Goal: Task Accomplishment & Management: Manage account settings

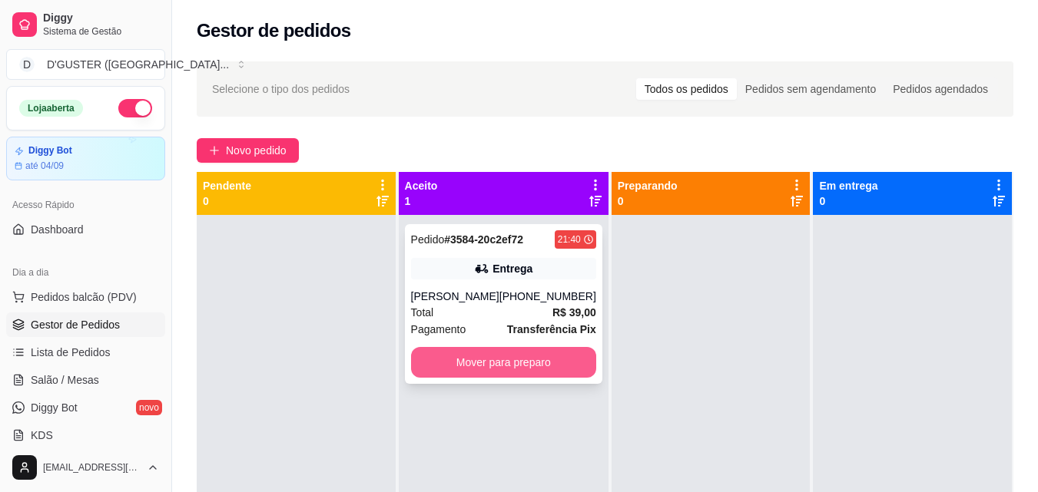
click at [495, 363] on button "Mover para preparo" at bounding box center [503, 362] width 185 height 31
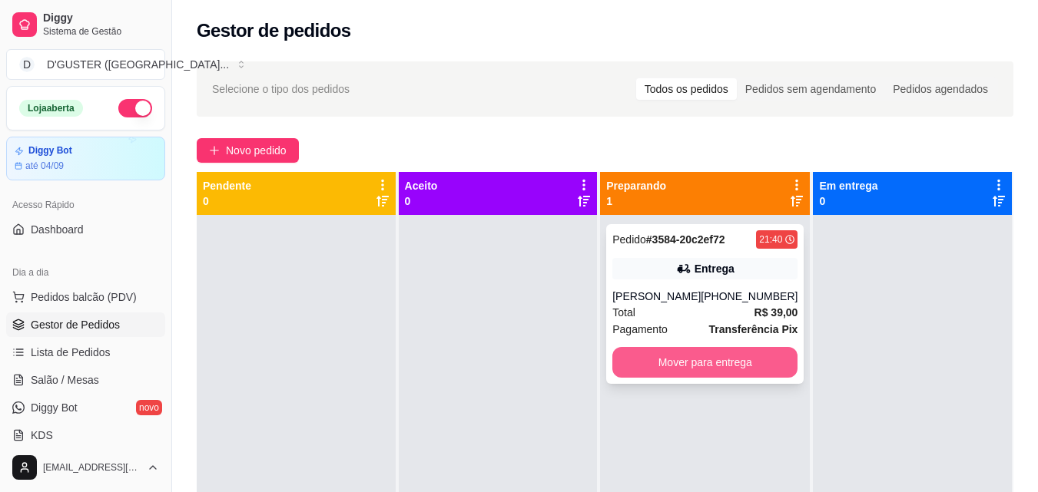
click at [685, 359] on button "Mover para entrega" at bounding box center [704, 362] width 185 height 31
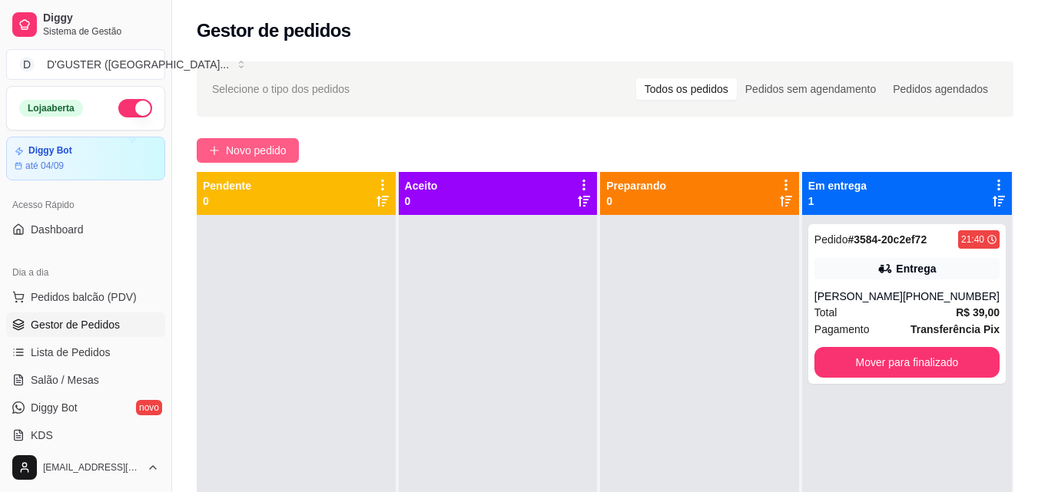
click at [283, 147] on span "Novo pedido" at bounding box center [256, 150] width 61 height 17
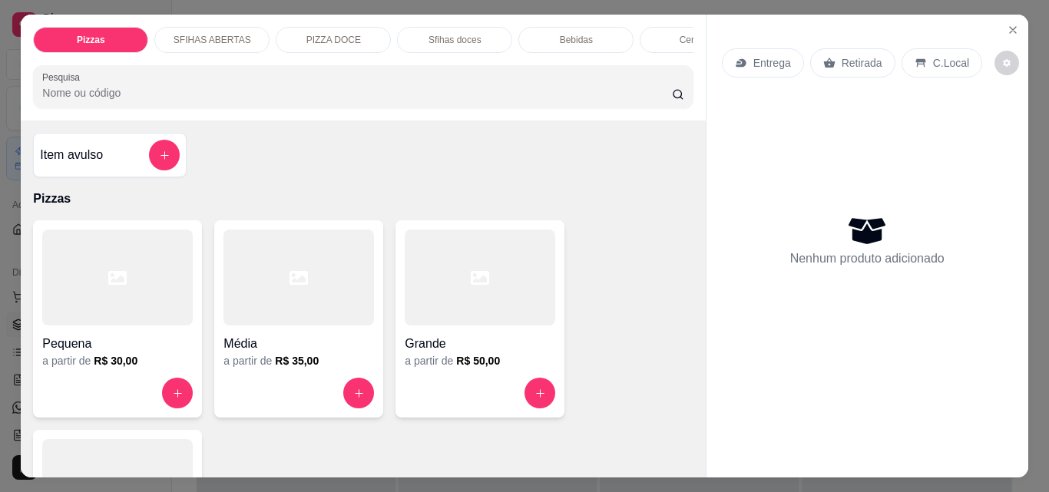
click at [760, 56] on p "Entrega" at bounding box center [772, 62] width 38 height 15
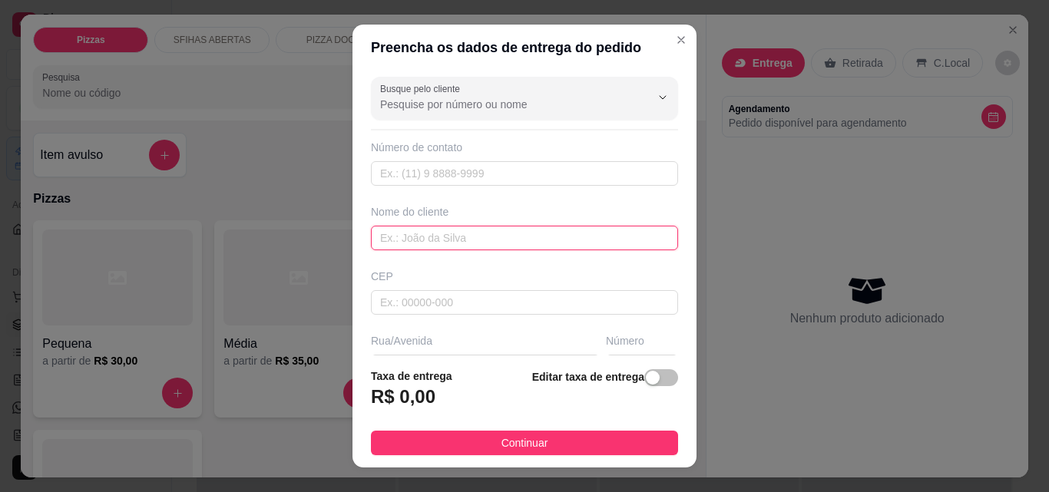
click at [481, 247] on input "text" at bounding box center [524, 238] width 307 height 25
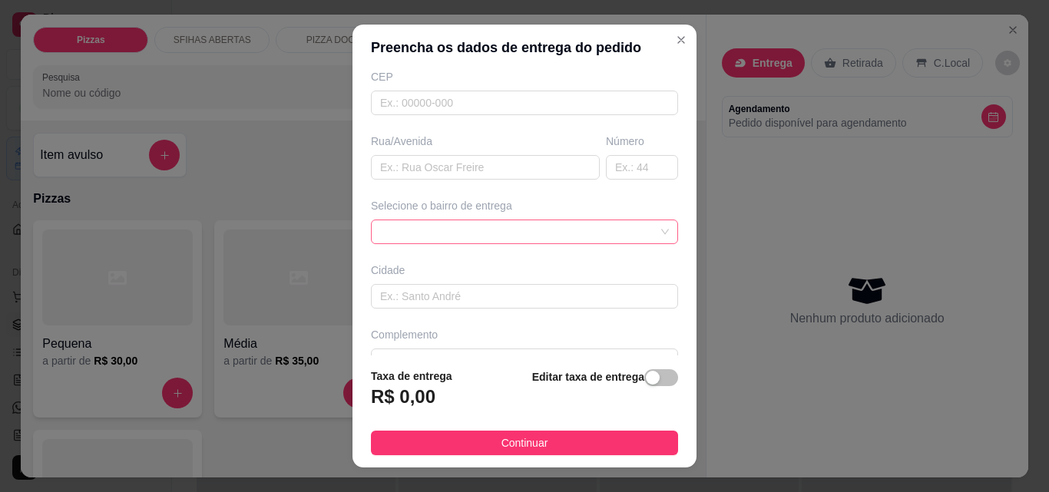
scroll to position [230, 0]
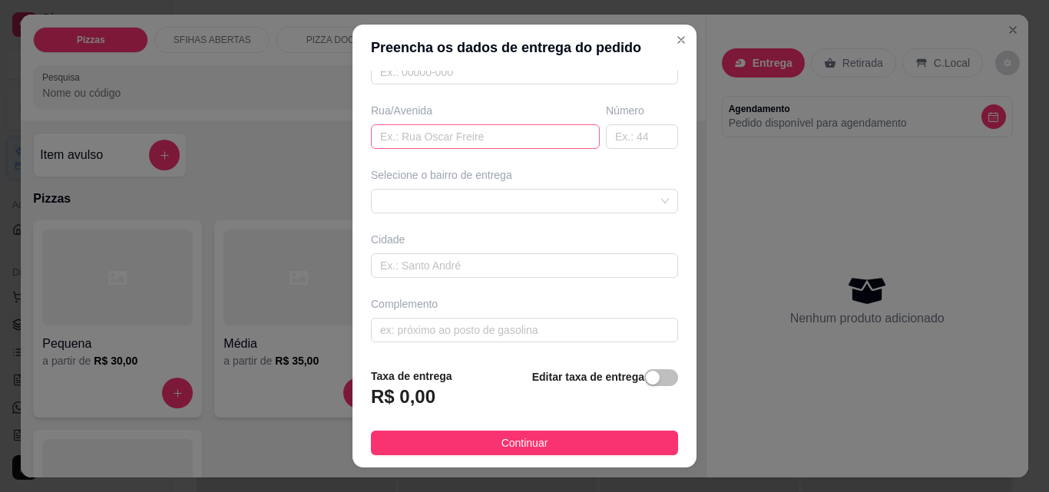
type input "victor"
click at [488, 137] on input "text" at bounding box center [485, 136] width 229 height 25
type input "r"
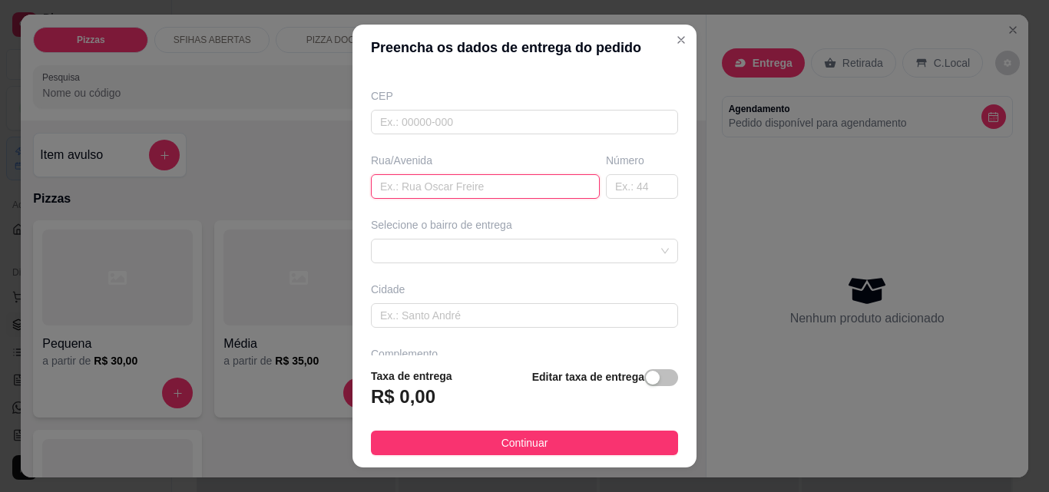
scroll to position [154, 0]
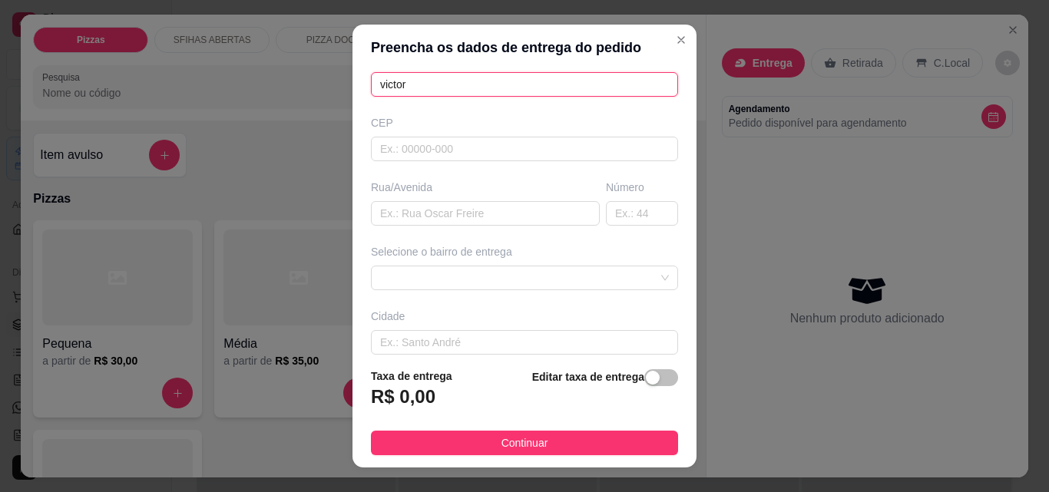
click at [421, 78] on input "victor" at bounding box center [524, 84] width 307 height 25
type input "v"
type input "VICTOR"
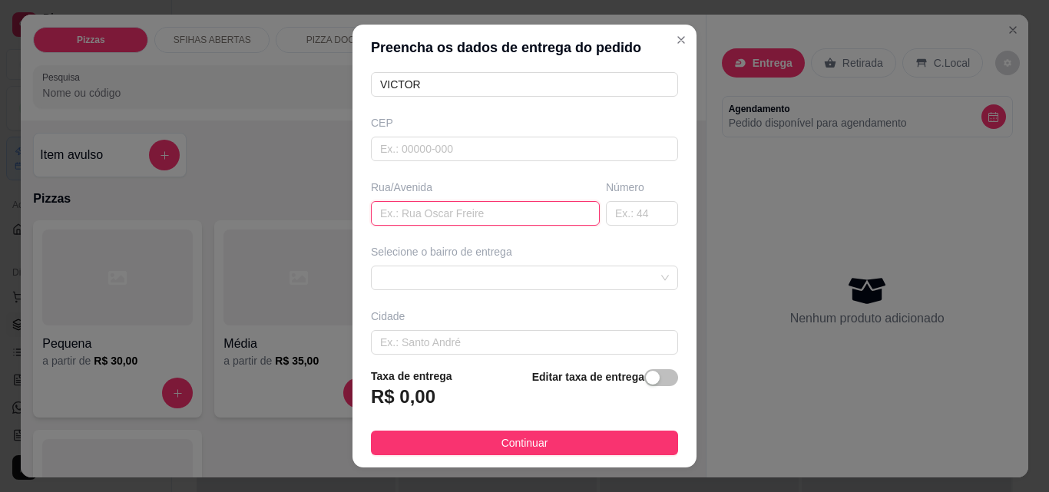
click at [489, 217] on input "text" at bounding box center [485, 213] width 229 height 25
type input "[GEOGRAPHIC_DATA][PERSON_NAME]"
click at [630, 220] on input "text" at bounding box center [642, 213] width 72 height 25
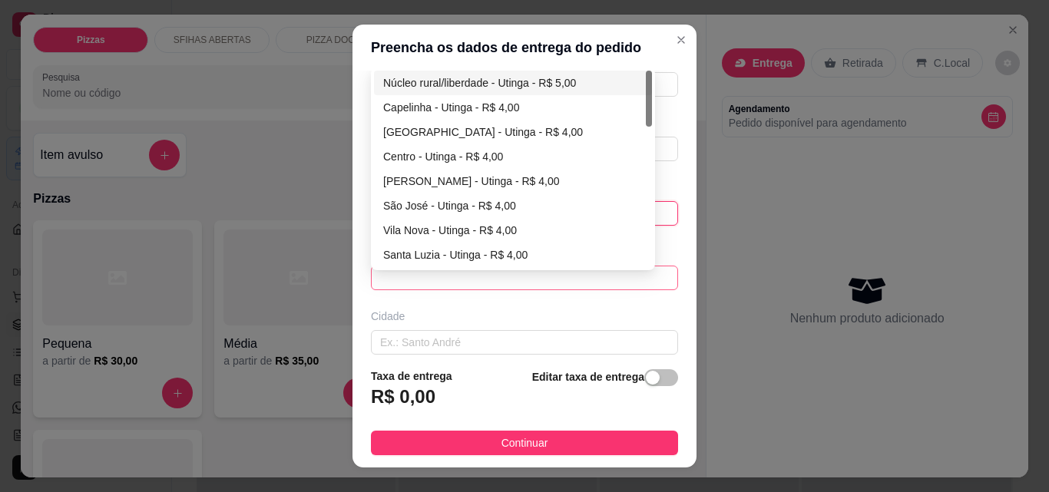
click at [437, 268] on div "63b4592ab99d1fc0c0b98822 63b7631efd7d706166b4cd11 Núcleo rural/liberdade - Utin…" at bounding box center [524, 278] width 307 height 25
type input "05"
click at [419, 104] on div "Capelinha - Utinga - R$ 4,00" at bounding box center [513, 107] width 260 height 17
type input "Utinga"
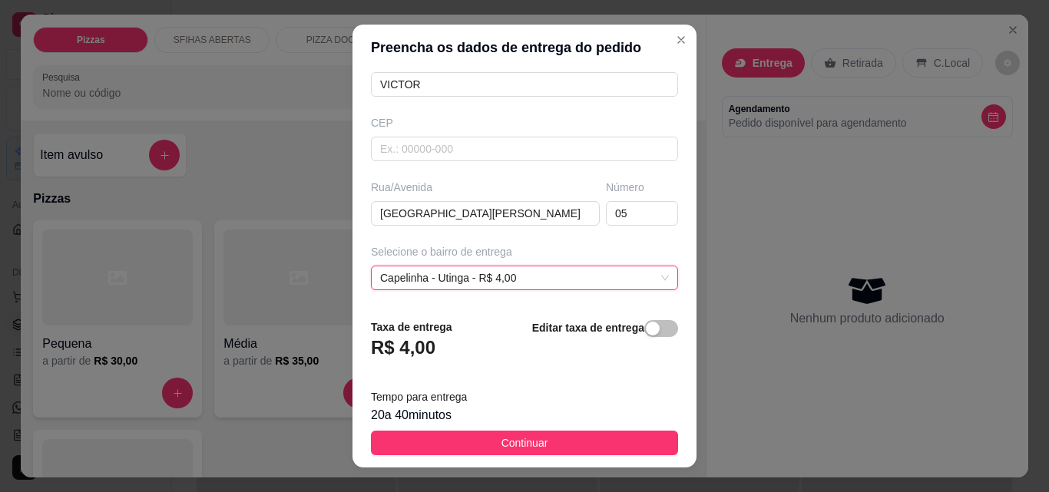
drag, startPoint x: 488, startPoint y: 438, endPoint x: 476, endPoint y: 430, distance: 14.5
click at [487, 440] on button "Continuar" at bounding box center [524, 443] width 307 height 25
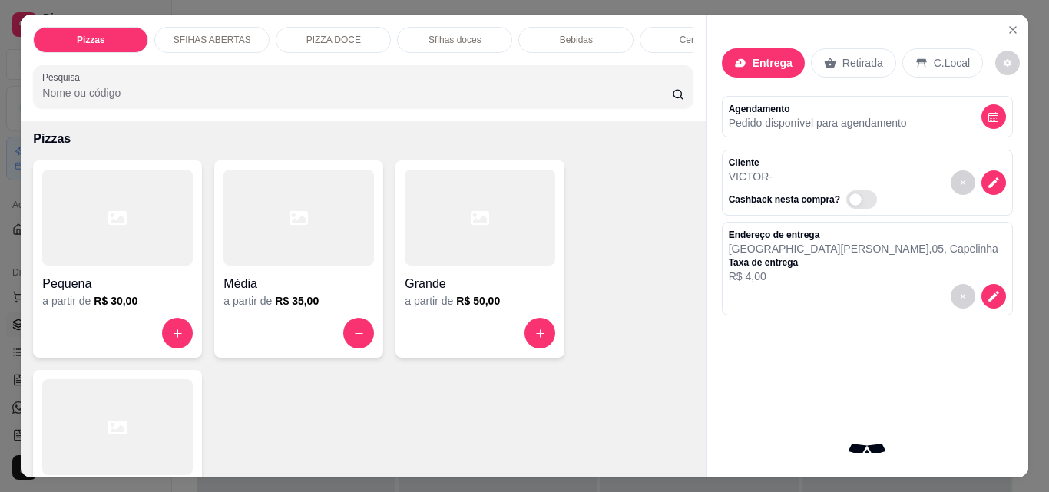
scroll to position [77, 0]
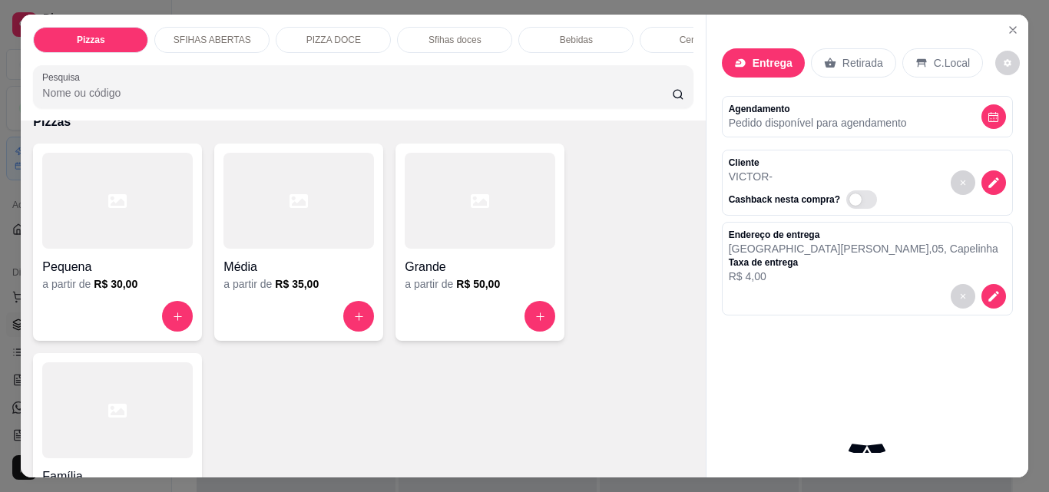
click at [276, 290] on h6 "R$ 35,00" at bounding box center [297, 283] width 44 height 15
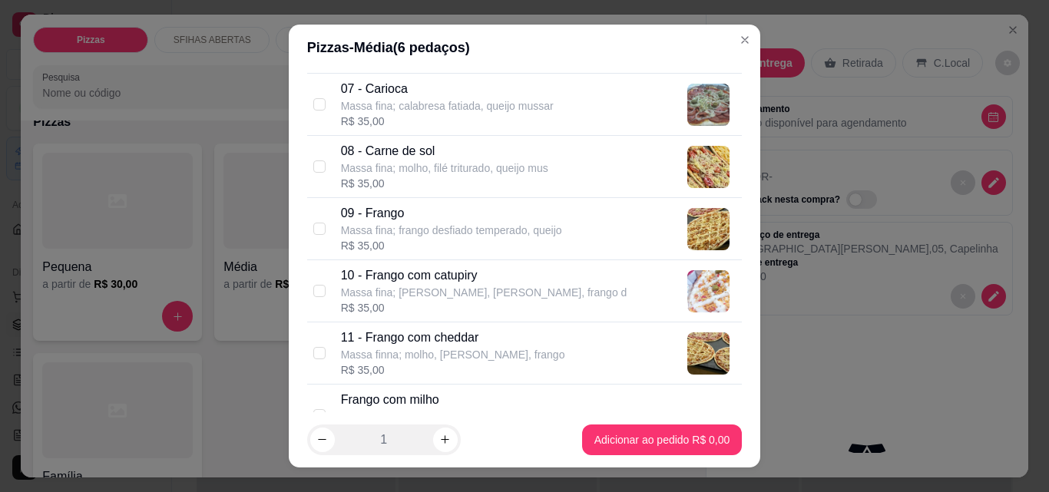
scroll to position [538, 0]
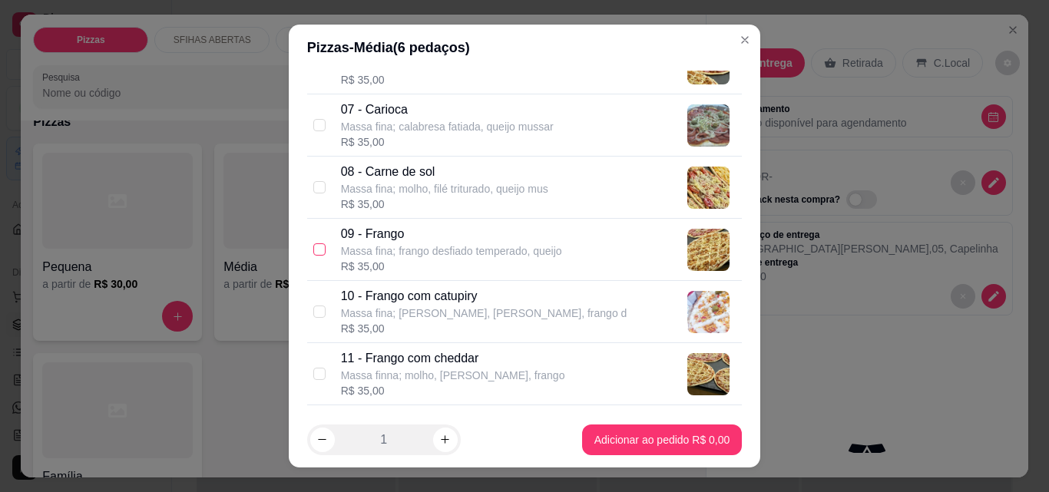
click at [316, 250] on input "checkbox" at bounding box center [319, 249] width 12 height 12
checkbox input "true"
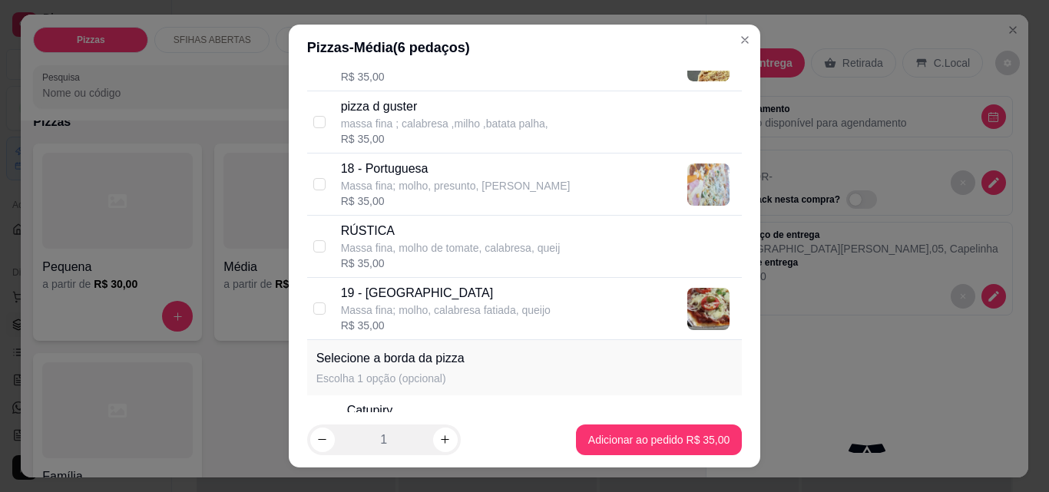
scroll to position [1382, 0]
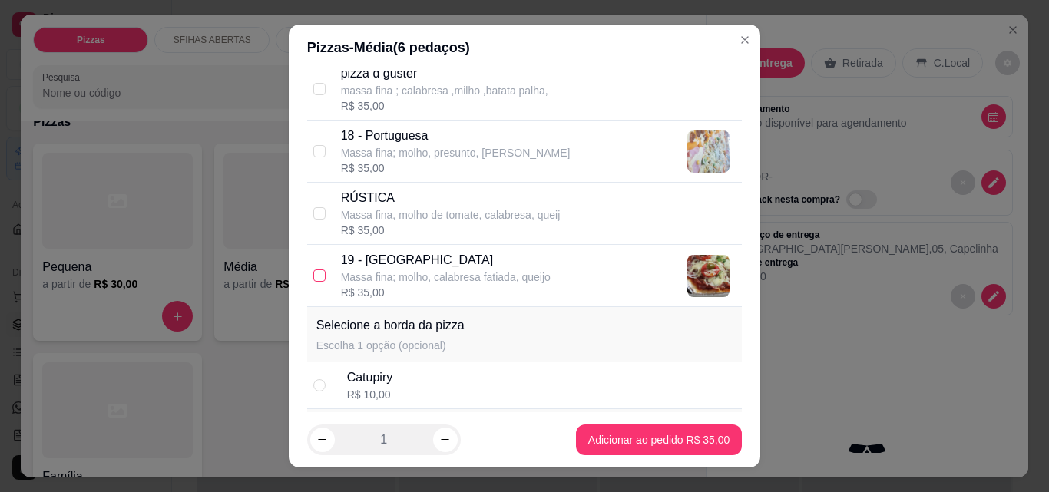
click at [314, 273] on input "checkbox" at bounding box center [319, 276] width 12 height 12
checkbox input "true"
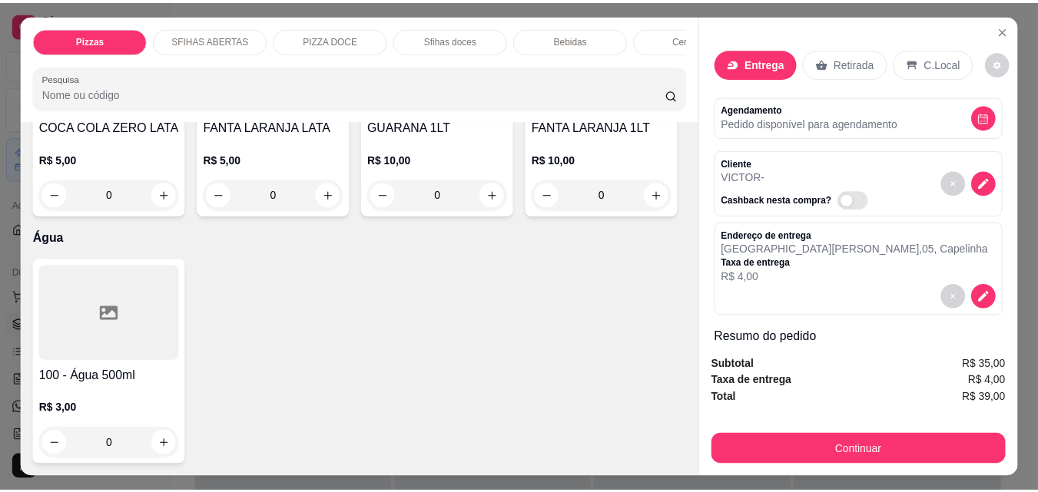
scroll to position [6144, 0]
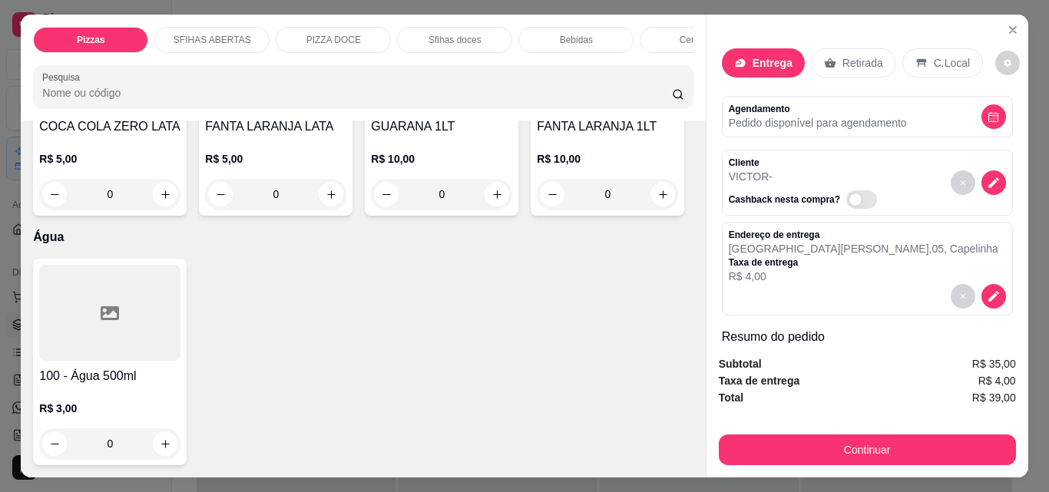
type input "1"
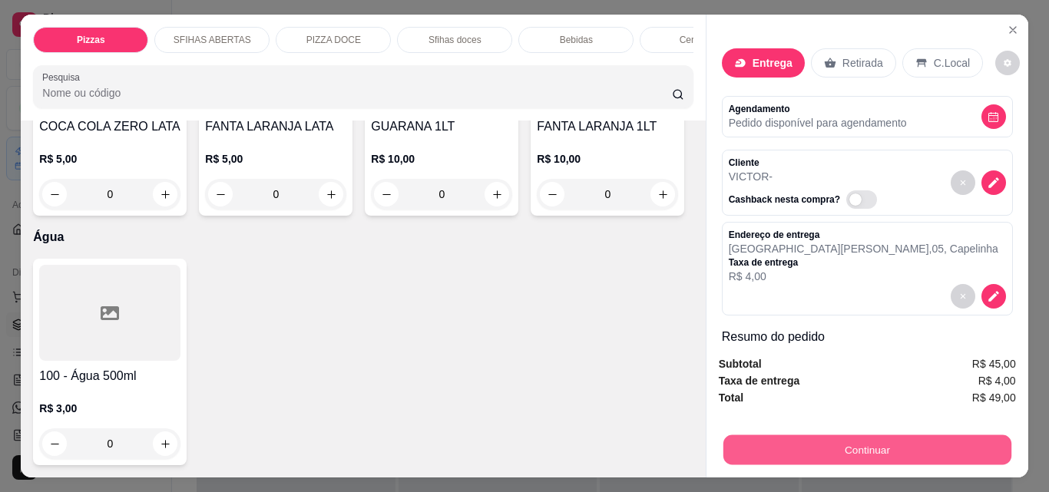
click at [859, 443] on button "Continuar" at bounding box center [867, 450] width 288 height 30
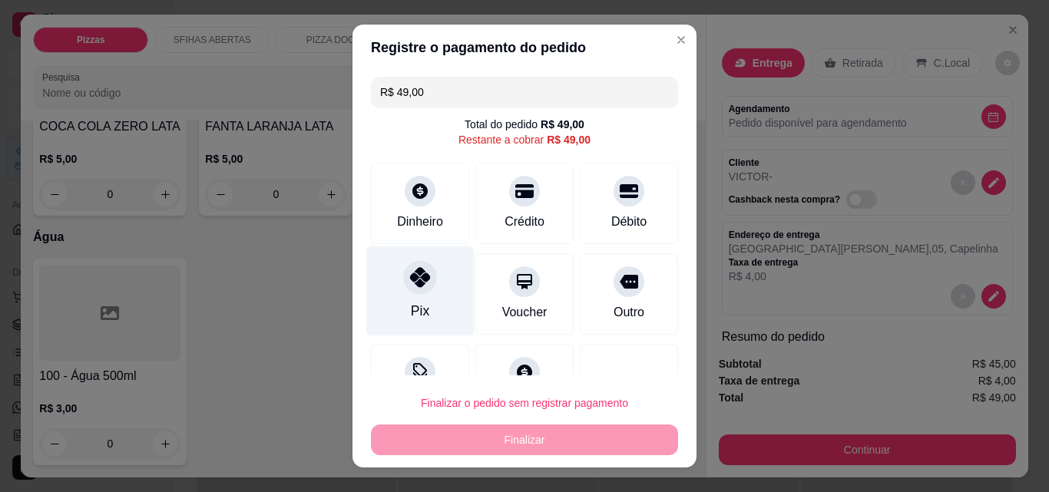
click at [422, 299] on div "Pix" at bounding box center [420, 292] width 108 height 90
type input "R$ 0,00"
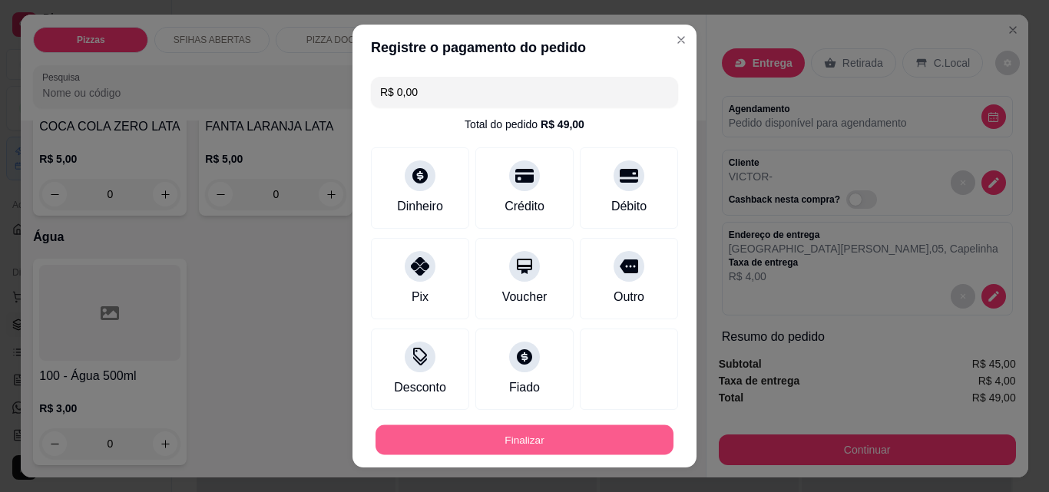
click at [591, 450] on button "Finalizar" at bounding box center [525, 440] width 298 height 30
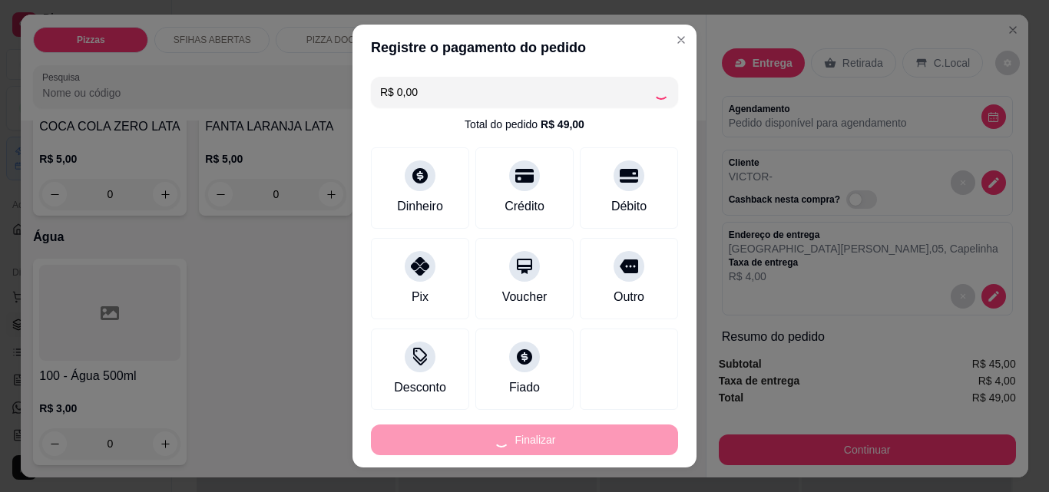
type input "0"
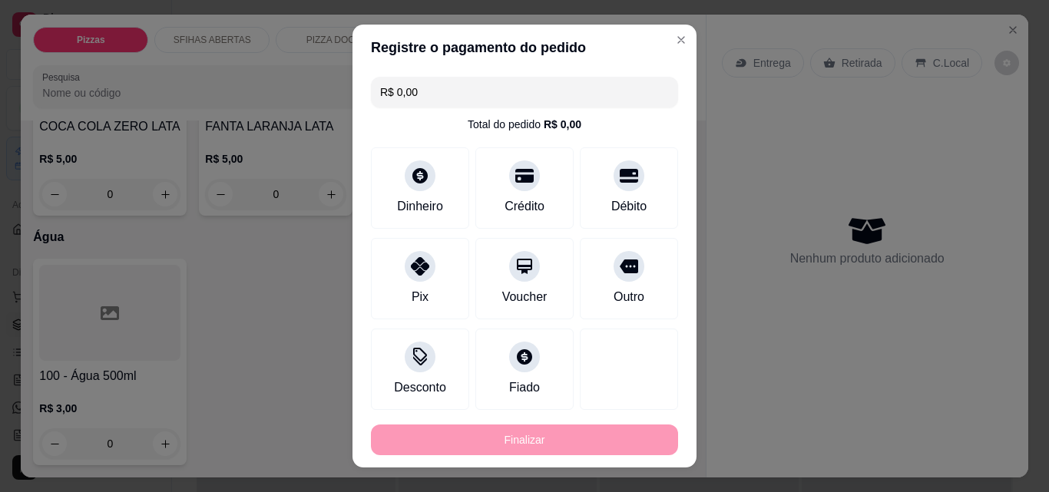
type input "-R$ 49,00"
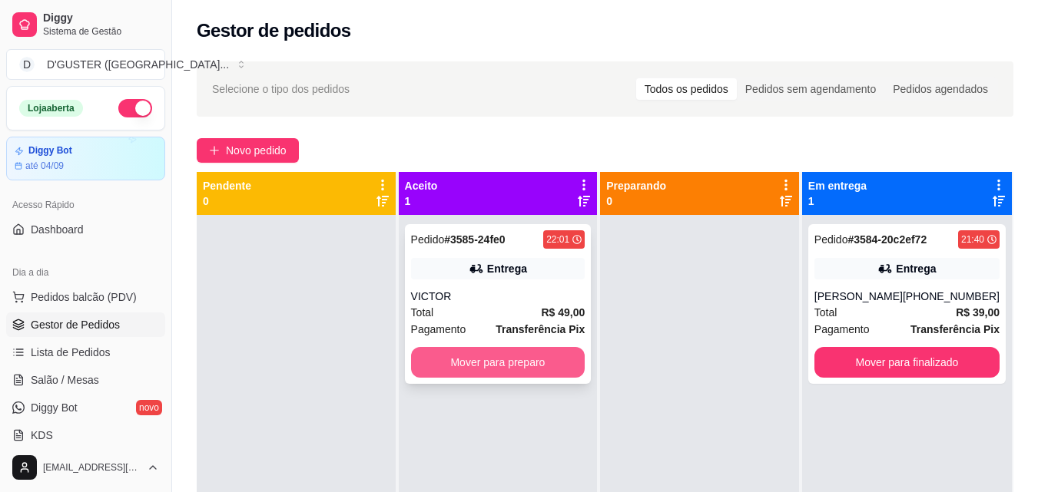
click at [559, 365] on button "Mover para preparo" at bounding box center [498, 362] width 174 height 31
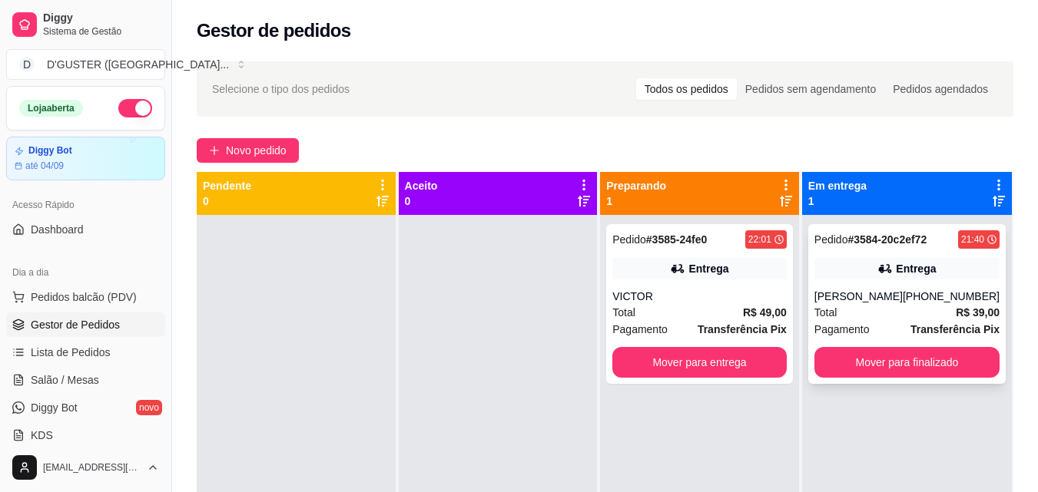
click at [889, 346] on div "Pedido # 3584-20c2ef72 21:40 Entrega [PERSON_NAME] [PHONE_NUMBER] Total R$ 39,0…" at bounding box center [906, 304] width 197 height 160
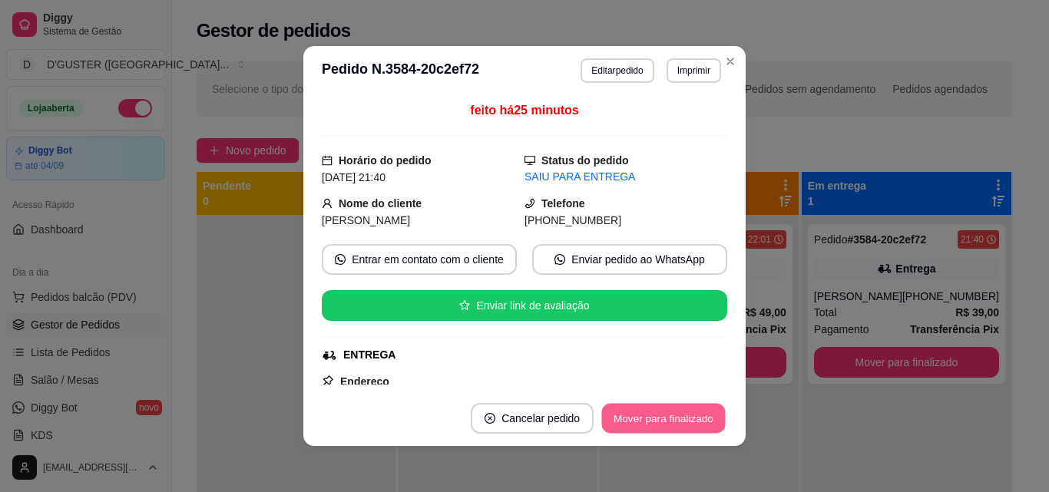
click at [684, 425] on button "Mover para finalizado" at bounding box center [664, 419] width 124 height 30
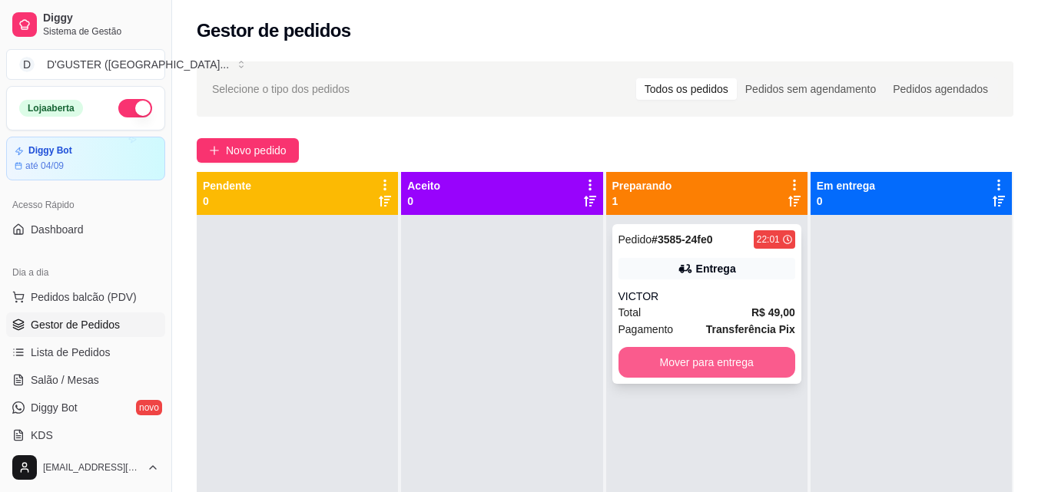
click at [739, 365] on button "Mover para entrega" at bounding box center [706, 362] width 177 height 31
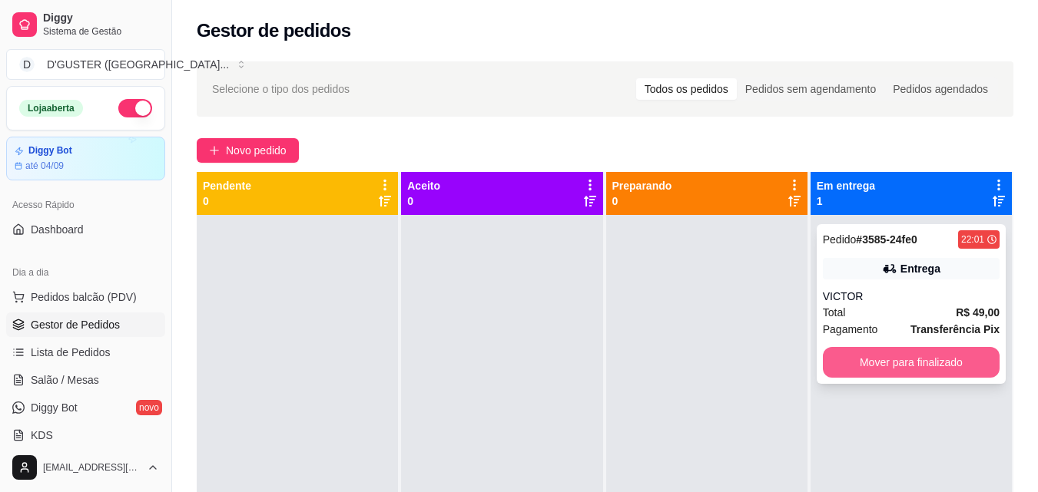
click at [884, 361] on button "Mover para finalizado" at bounding box center [910, 362] width 177 height 31
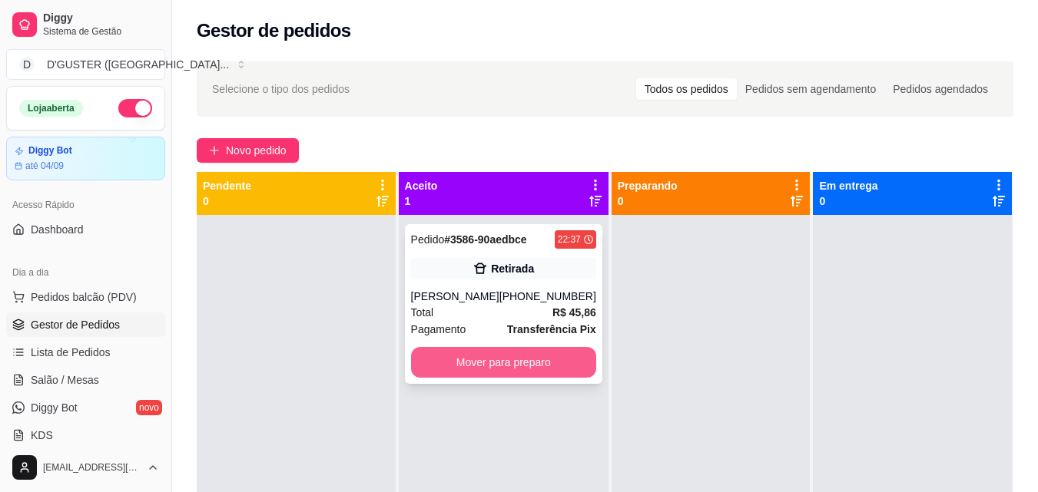
click at [513, 356] on button "Mover para preparo" at bounding box center [503, 362] width 185 height 31
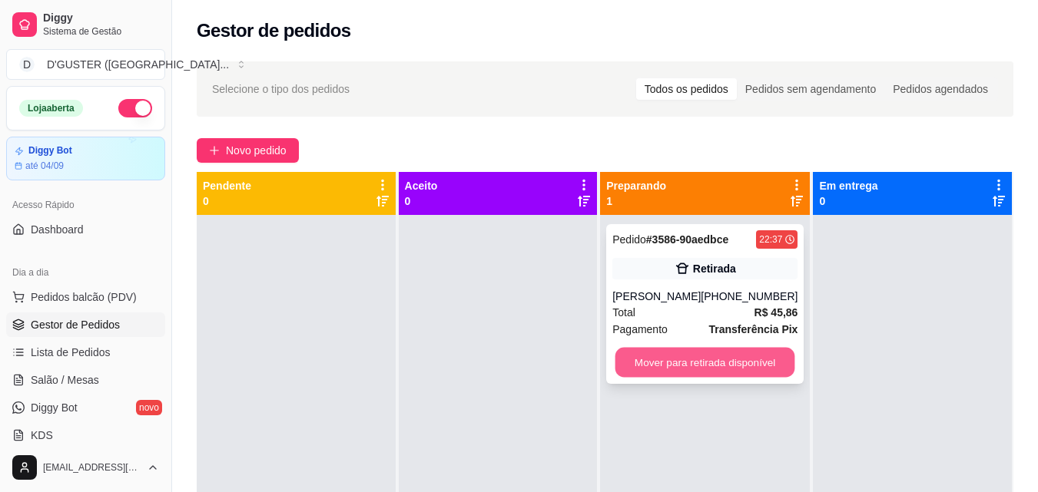
click at [693, 356] on button "Mover para retirada disponível" at bounding box center [705, 363] width 180 height 30
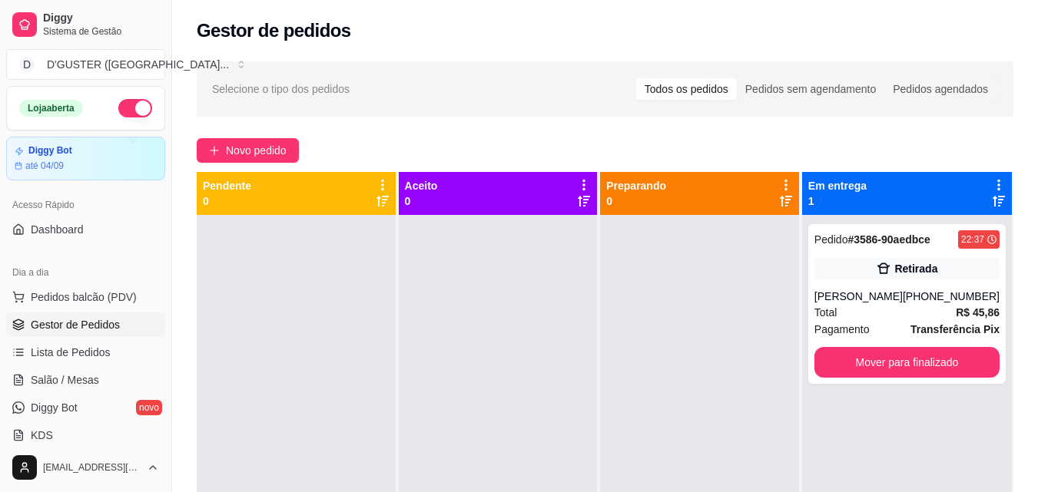
click at [118, 104] on button "button" at bounding box center [135, 108] width 34 height 18
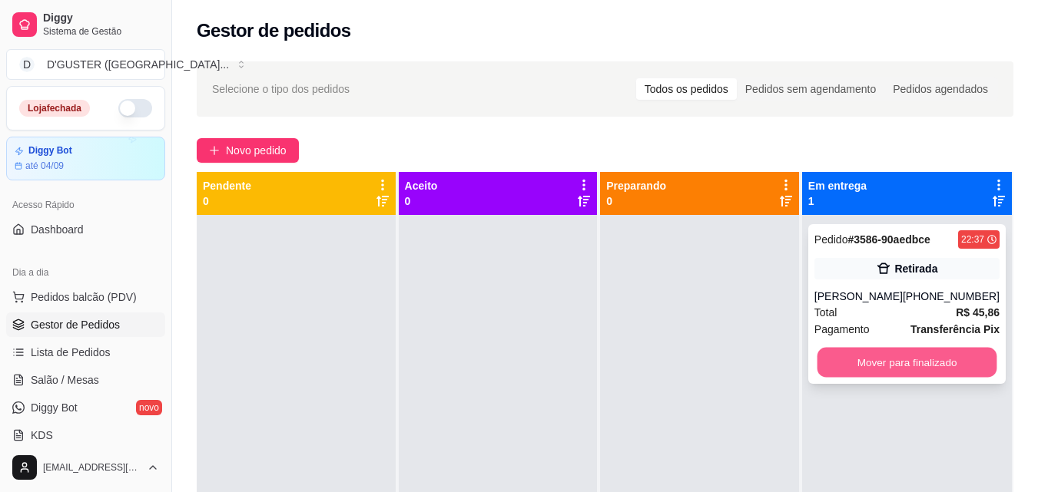
click at [846, 360] on button "Mover para finalizado" at bounding box center [906, 363] width 180 height 30
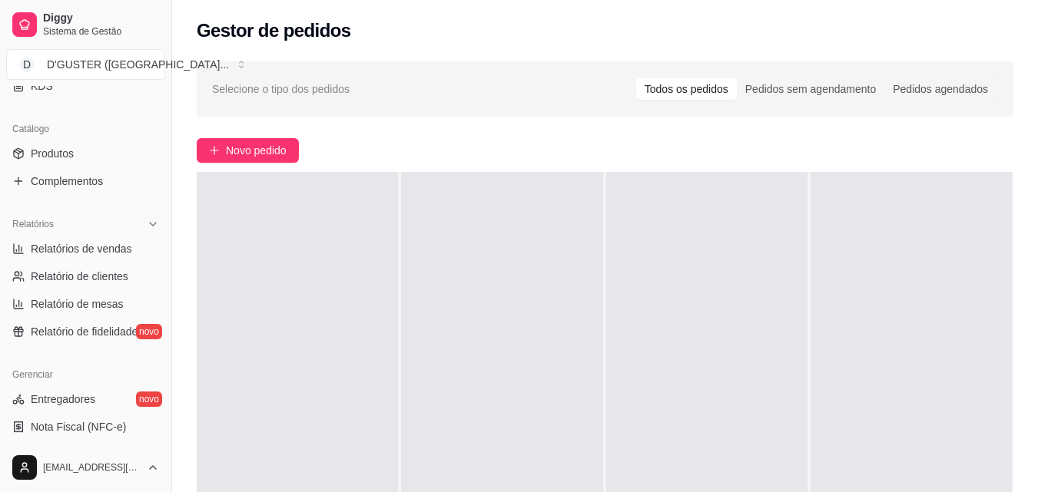
scroll to position [461, 0]
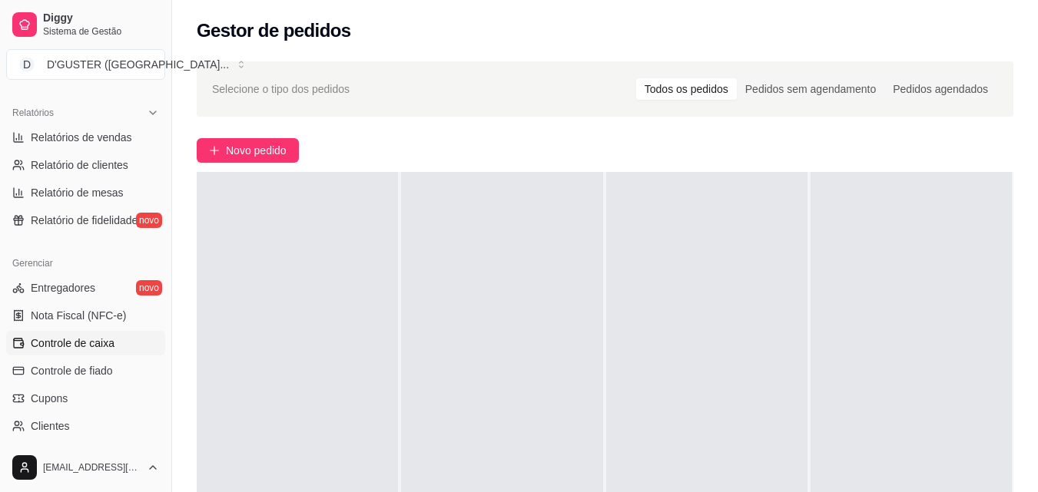
click at [62, 339] on span "Controle de caixa" at bounding box center [73, 343] width 84 height 15
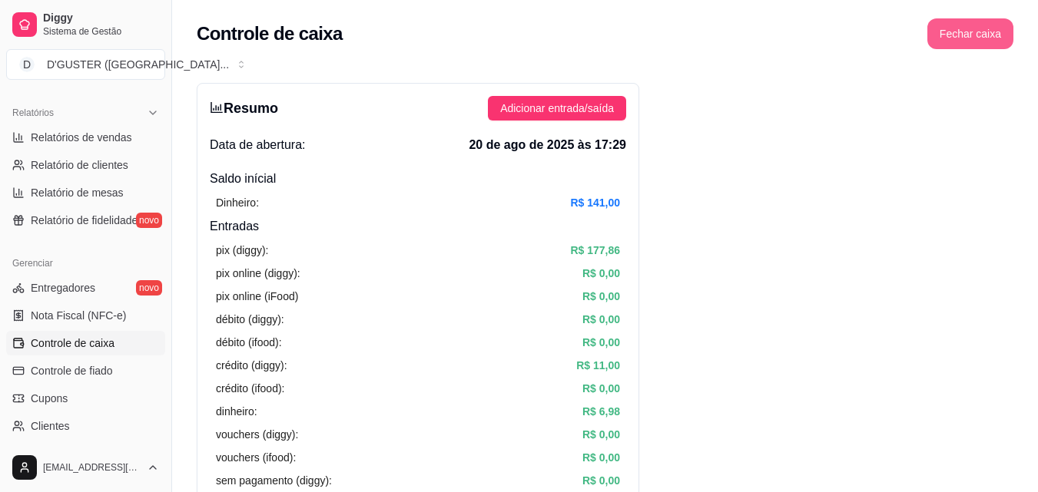
click at [998, 40] on button "Fechar caixa" at bounding box center [970, 33] width 86 height 31
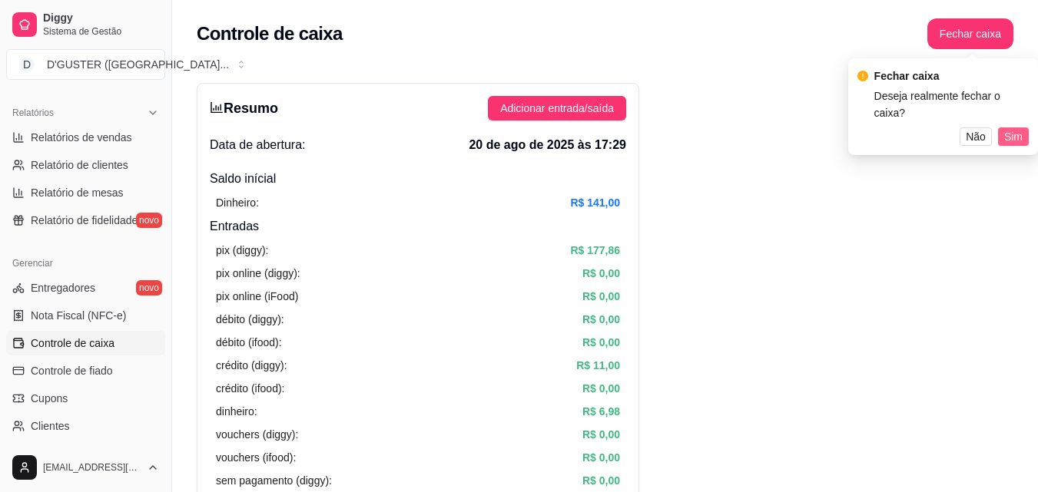
click at [1020, 128] on span "Sim" at bounding box center [1013, 136] width 18 height 17
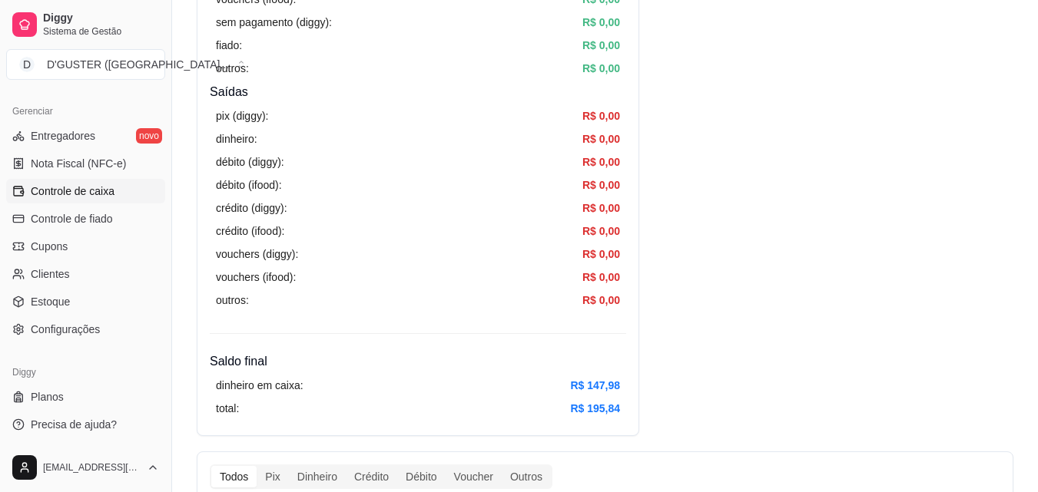
scroll to position [461, 0]
